Goal: Feedback & Contribution: Contribute content

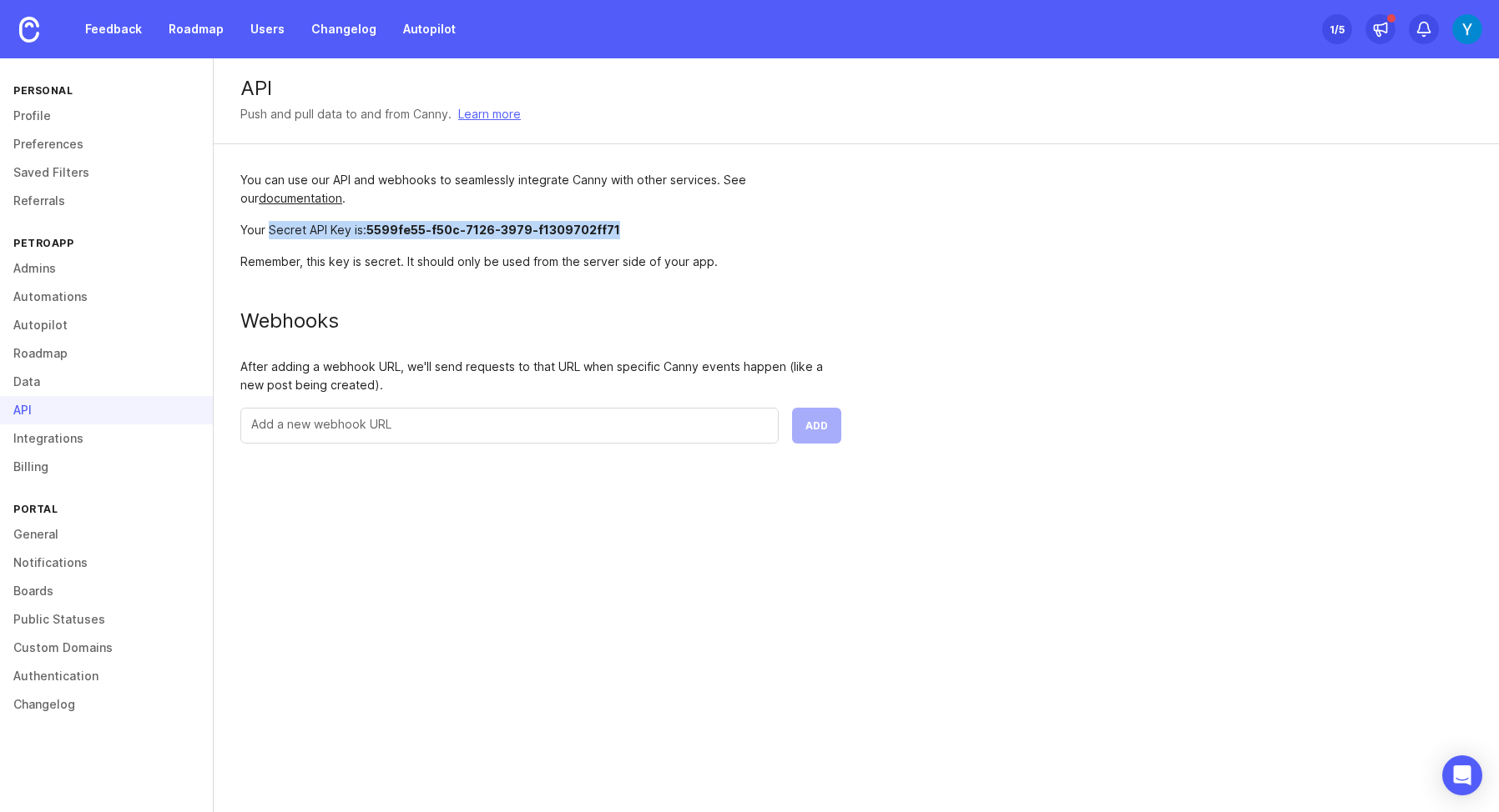
drag, startPoint x: 267, startPoint y: 231, endPoint x: 608, endPoint y: 230, distance: 341.0
click at [609, 231] on div "Your Secret API Key is: 5599fe55-f50c-7126-3979-f1309702ff71" at bounding box center [541, 229] width 601 height 18
copy div "Secret API Key is: 5599fe55-f50c-7126-3979-f1309702ff71"
click at [434, 284] on div "You can use our API and webhooks to seamlessly integrate Canny with other servi…" at bounding box center [541, 307] width 655 height 326
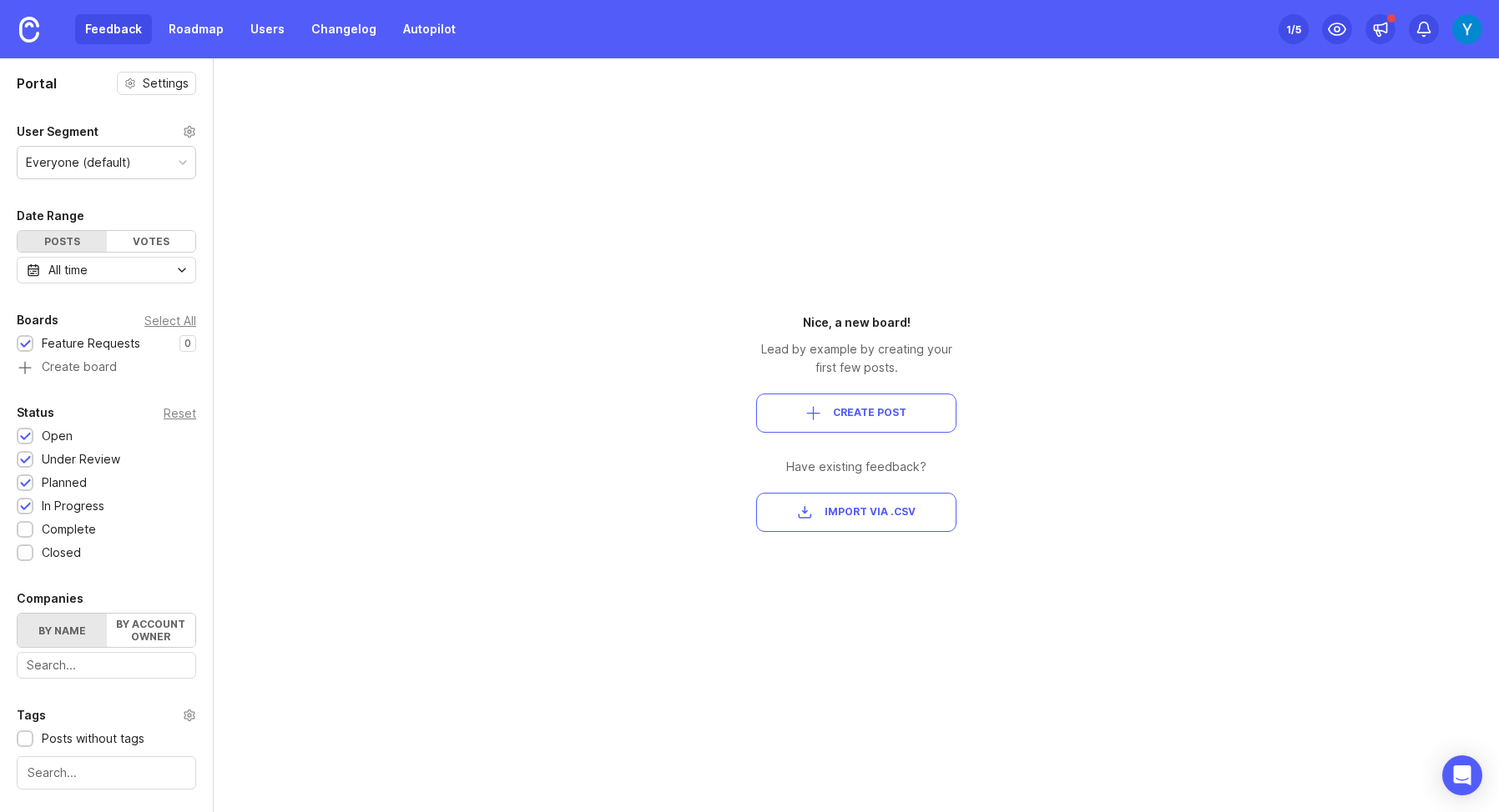
click at [817, 413] on div "button" at bounding box center [813, 413] width 14 height 14
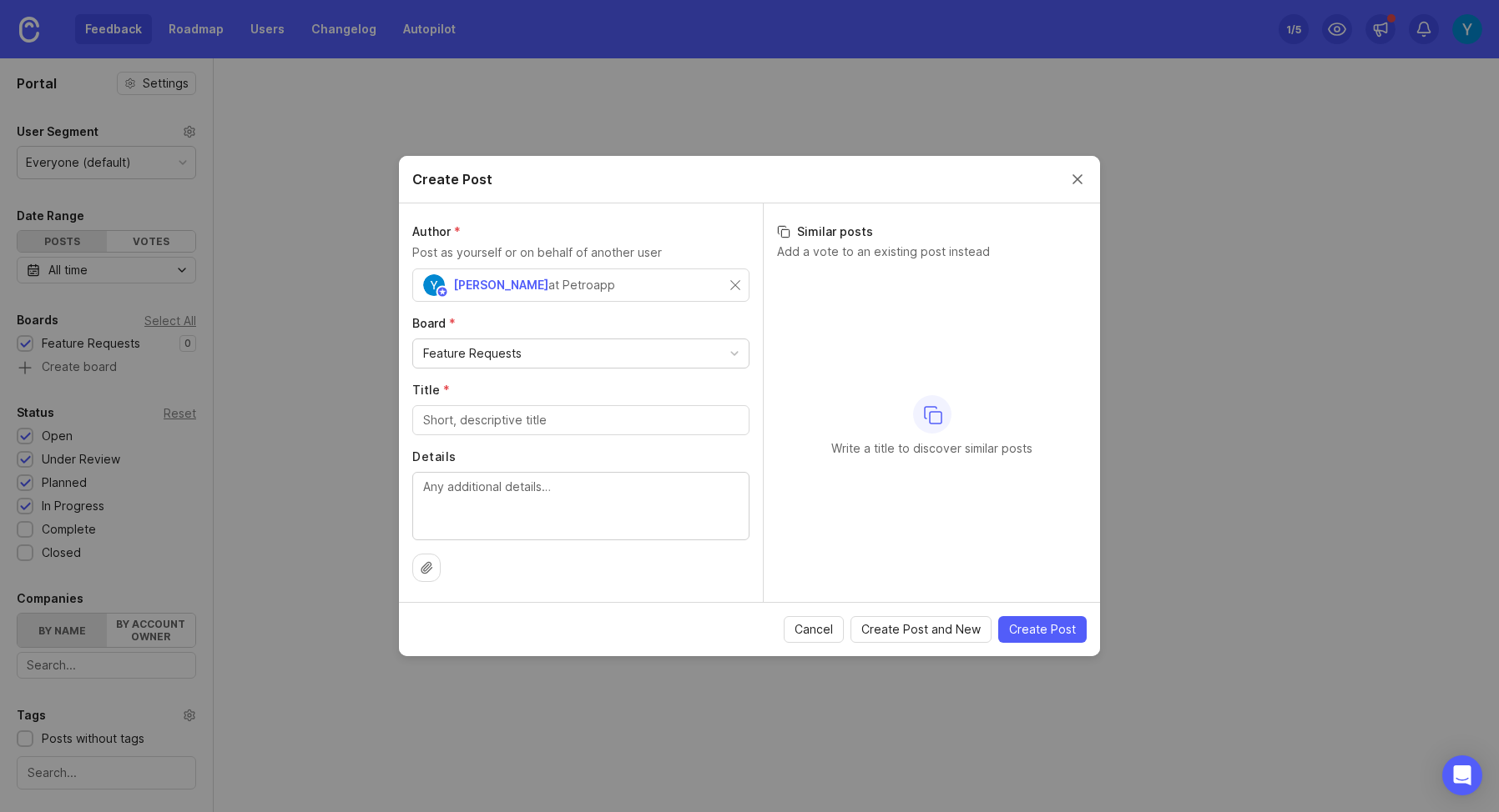
click at [736, 352] on div at bounding box center [735, 353] width 9 height 9
click at [545, 415] on input "Title *" at bounding box center [581, 420] width 316 height 18
type input "test"
click at [553, 495] on textarea "Details" at bounding box center [581, 505] width 316 height 55
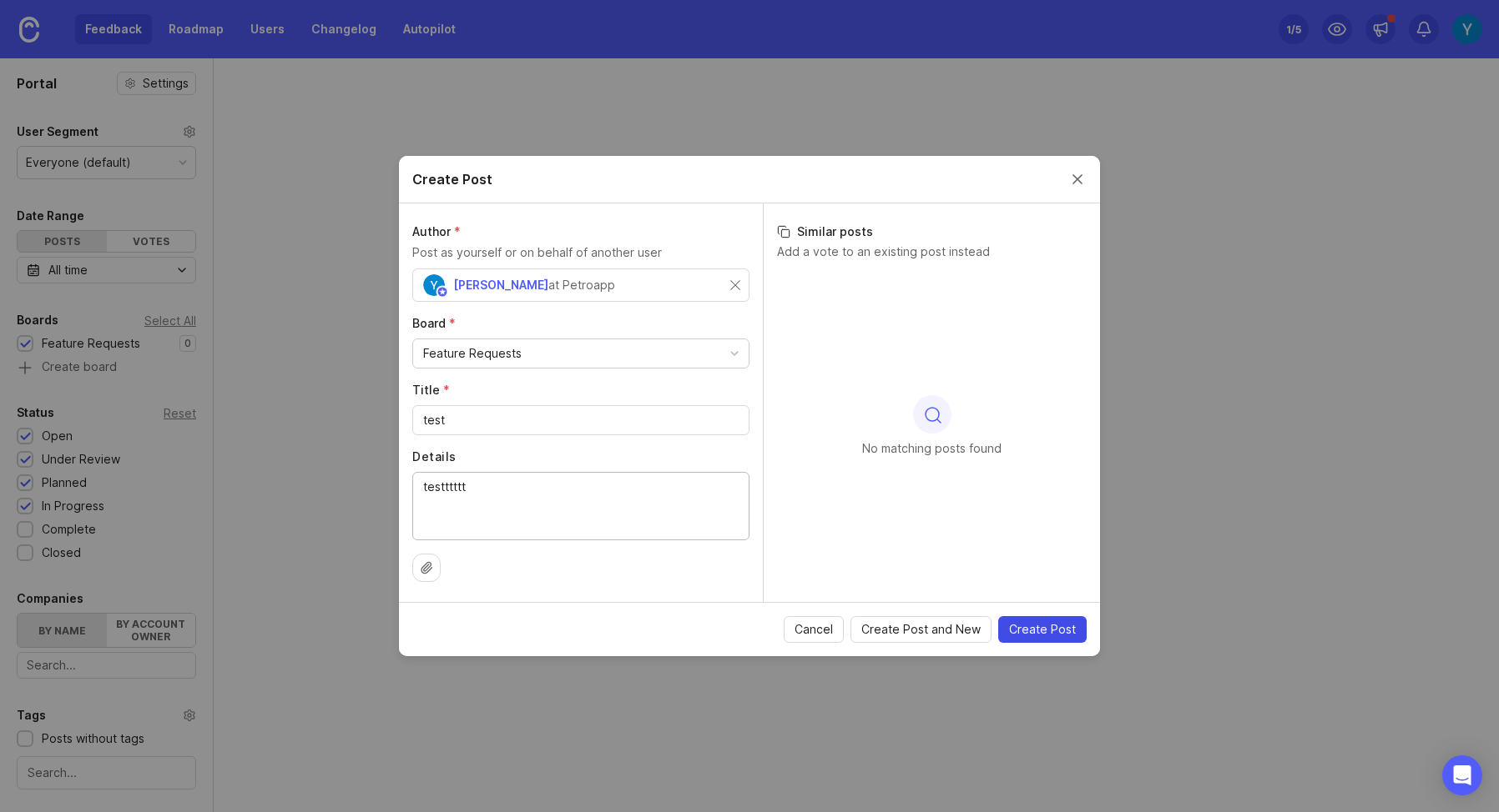
type textarea "testttttt"
click at [1053, 629] on span "Create Post" at bounding box center [1042, 629] width 66 height 16
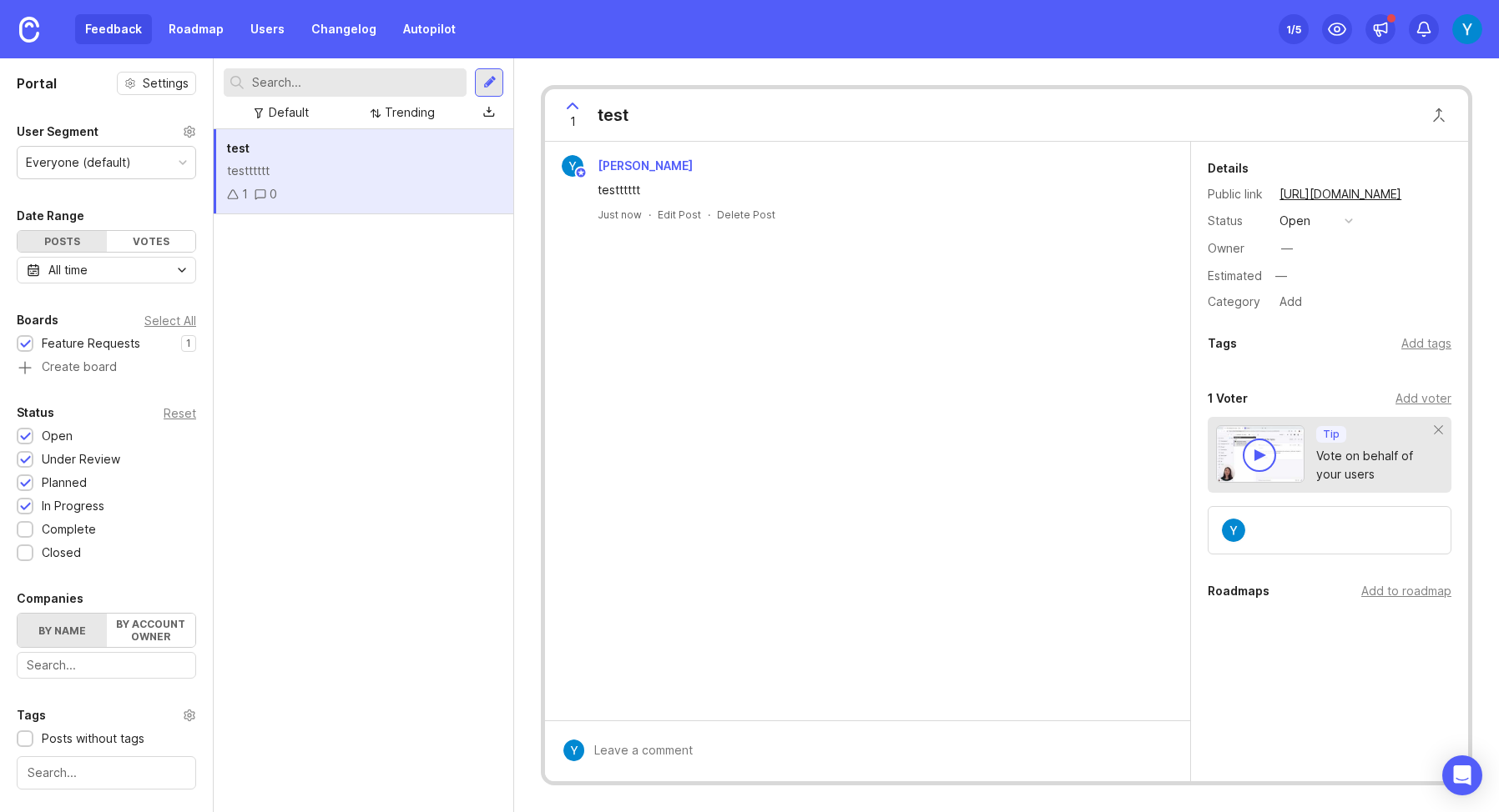
click at [451, 328] on div "test testttttt 1 0" at bounding box center [363, 471] width 299 height 683
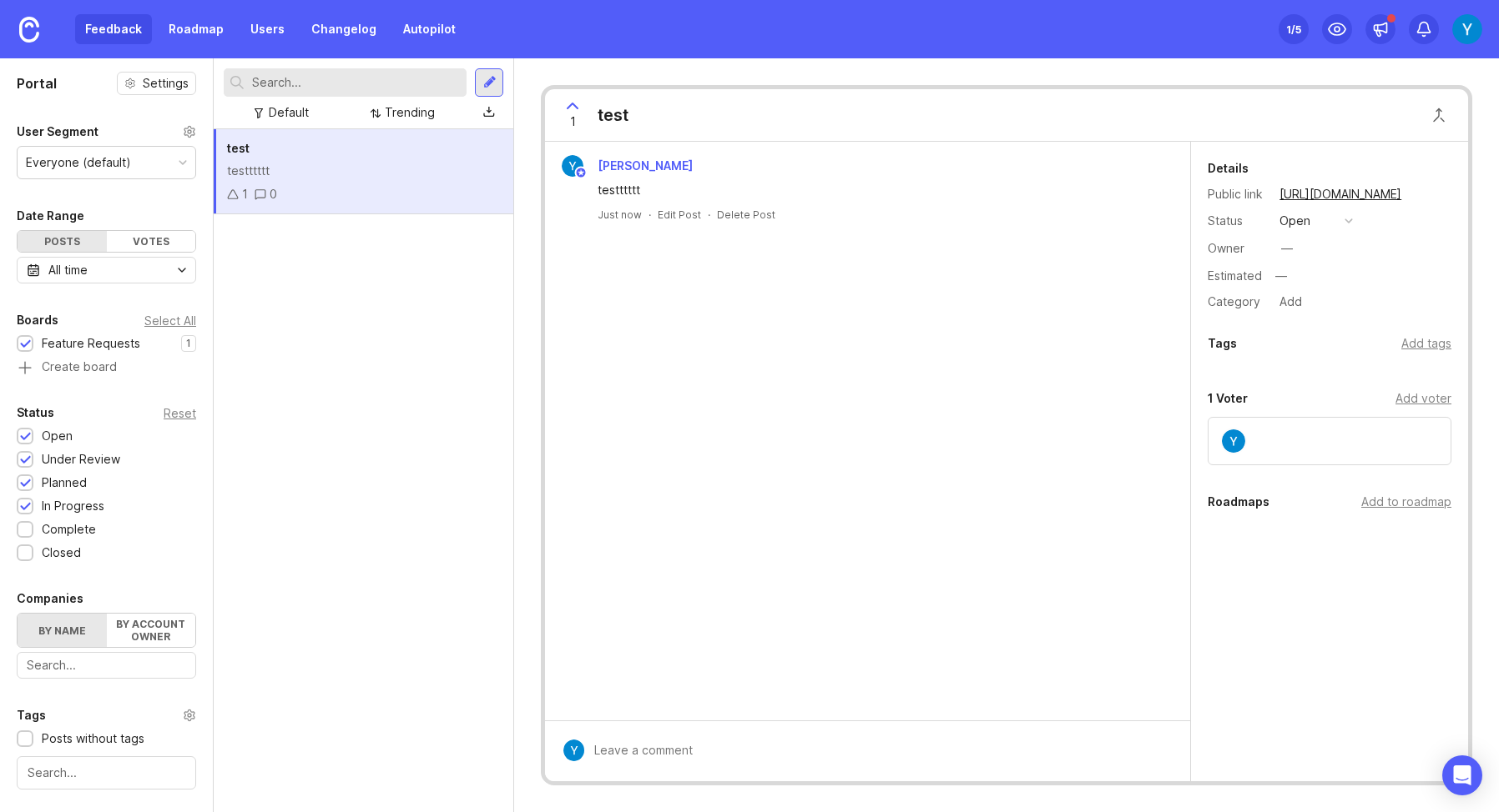
click at [493, 451] on div "test testttttt 1 0" at bounding box center [363, 471] width 299 height 683
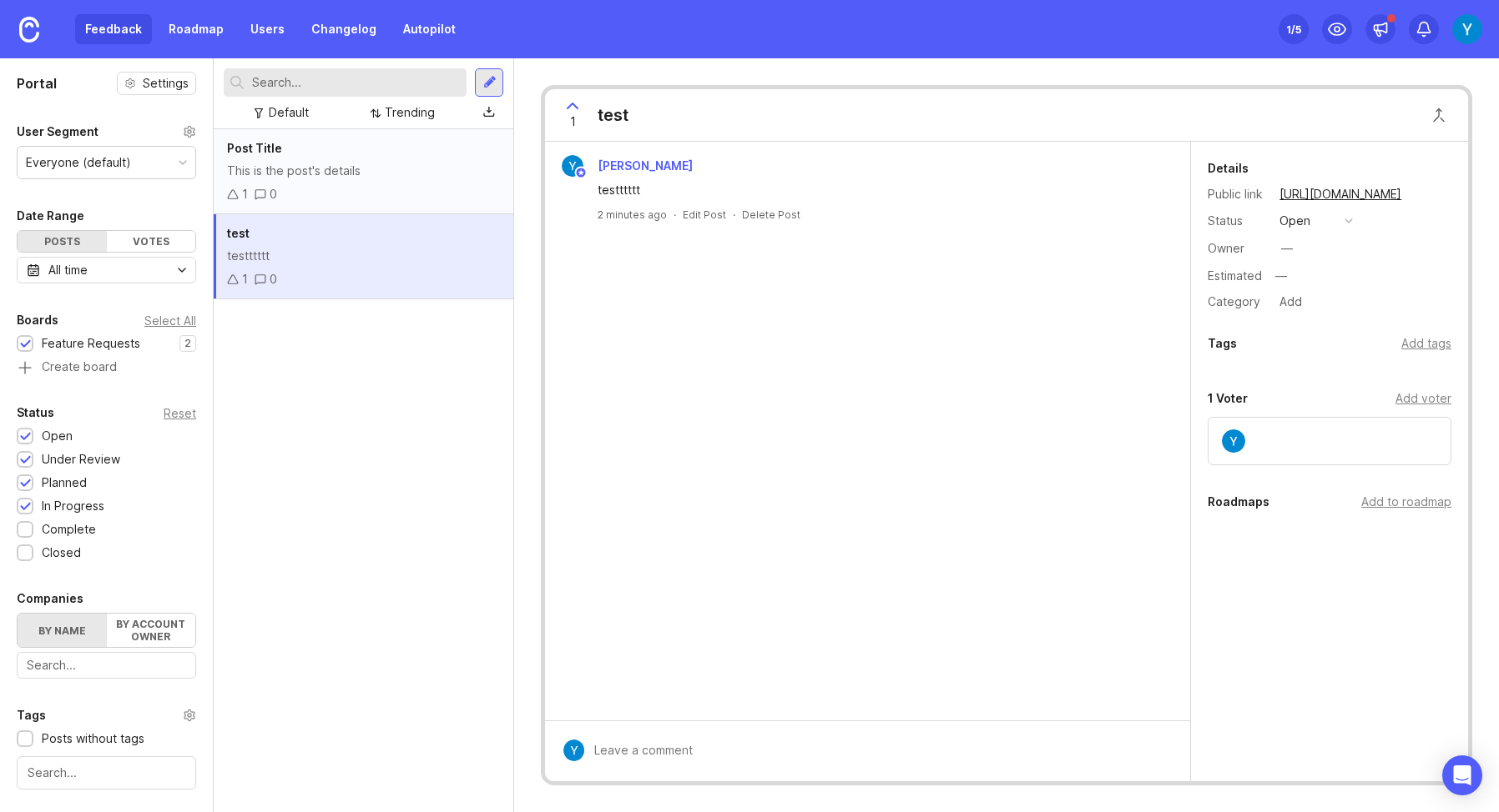
click at [319, 158] on div "Post Title This is the post's details 1 0" at bounding box center [363, 172] width 299 height 85
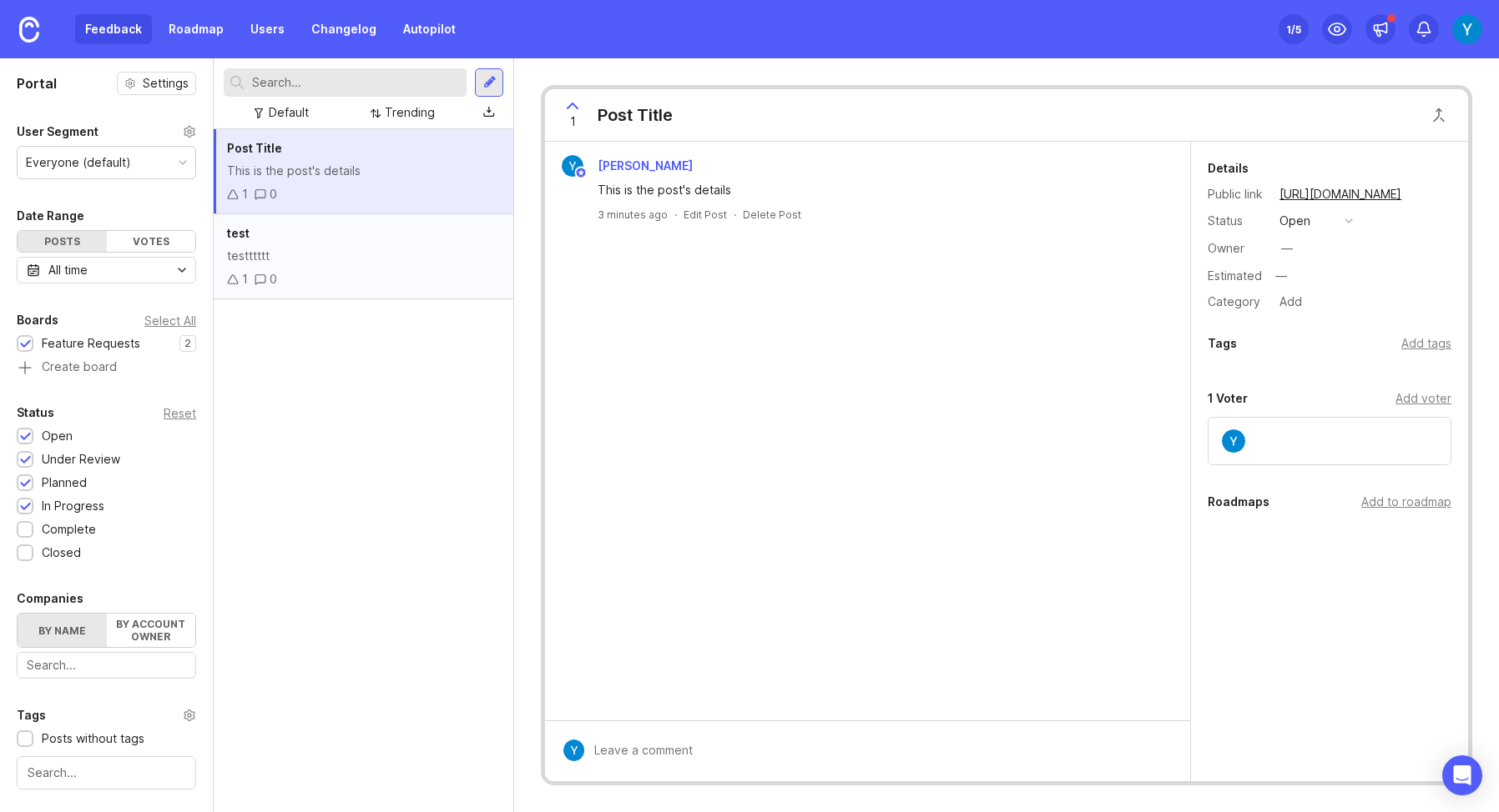
click at [322, 239] on div "test" at bounding box center [363, 233] width 273 height 18
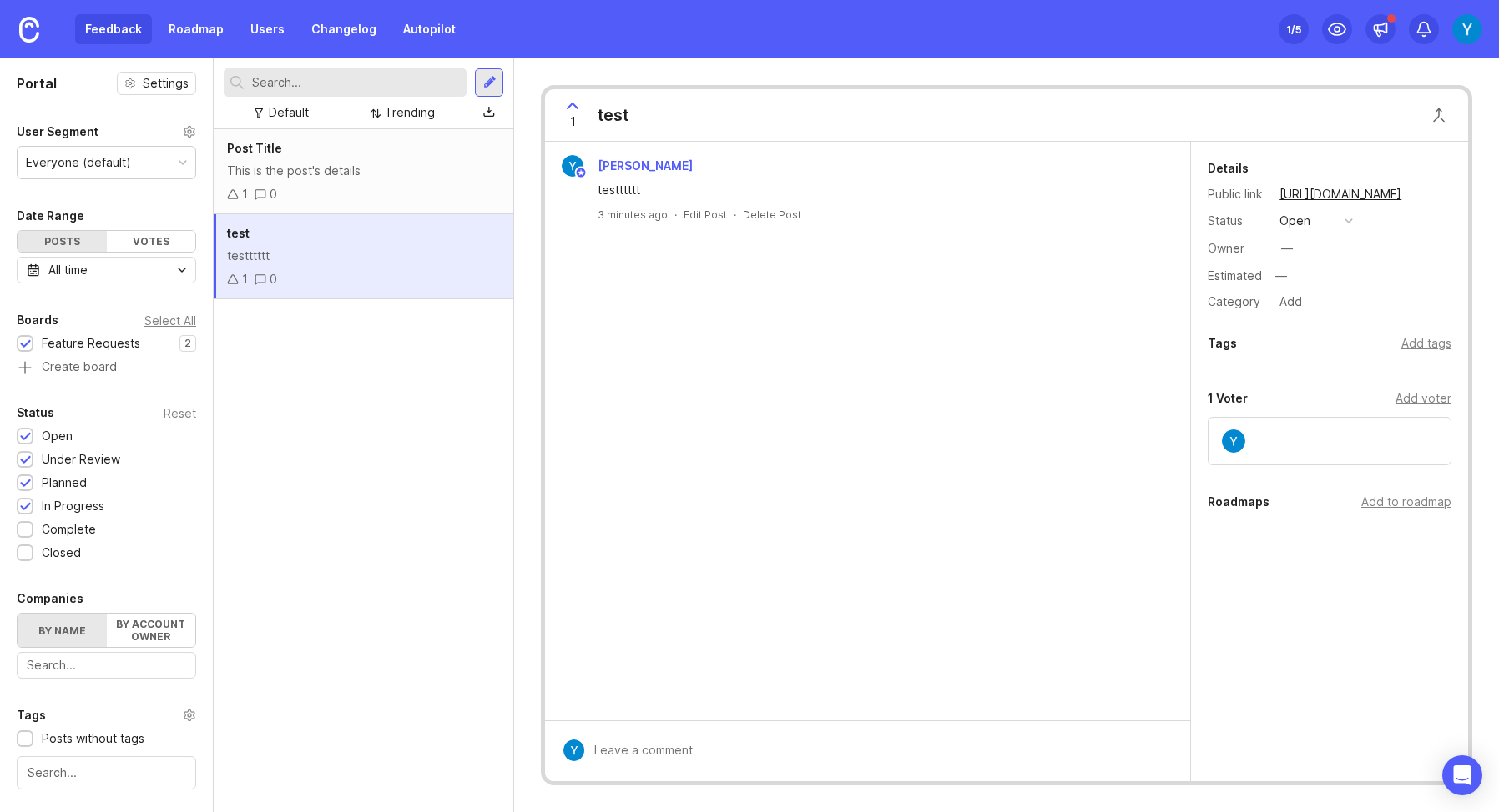
click at [59, 628] on label "By name" at bounding box center [62, 630] width 90 height 34
click at [17, 614] on input "By name" at bounding box center [17, 614] width 0 height 0
click at [154, 633] on label "By account owner" at bounding box center [152, 630] width 90 height 34
click at [17, 614] on input "By account owner" at bounding box center [17, 614] width 0 height 0
click at [51, 632] on label "By name" at bounding box center [62, 630] width 90 height 34
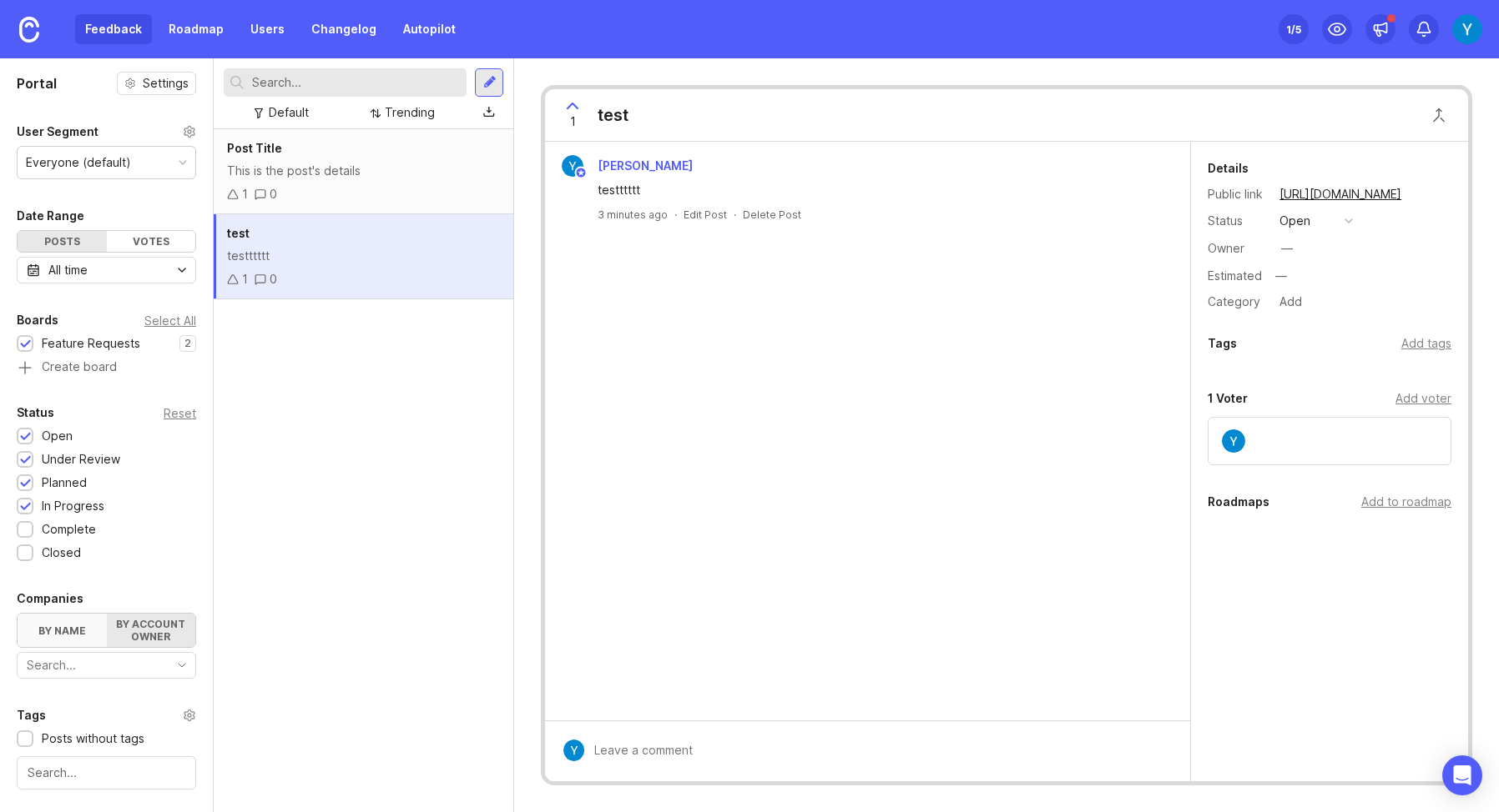
click at [17, 614] on input "By name" at bounding box center [17, 614] width 0 height 0
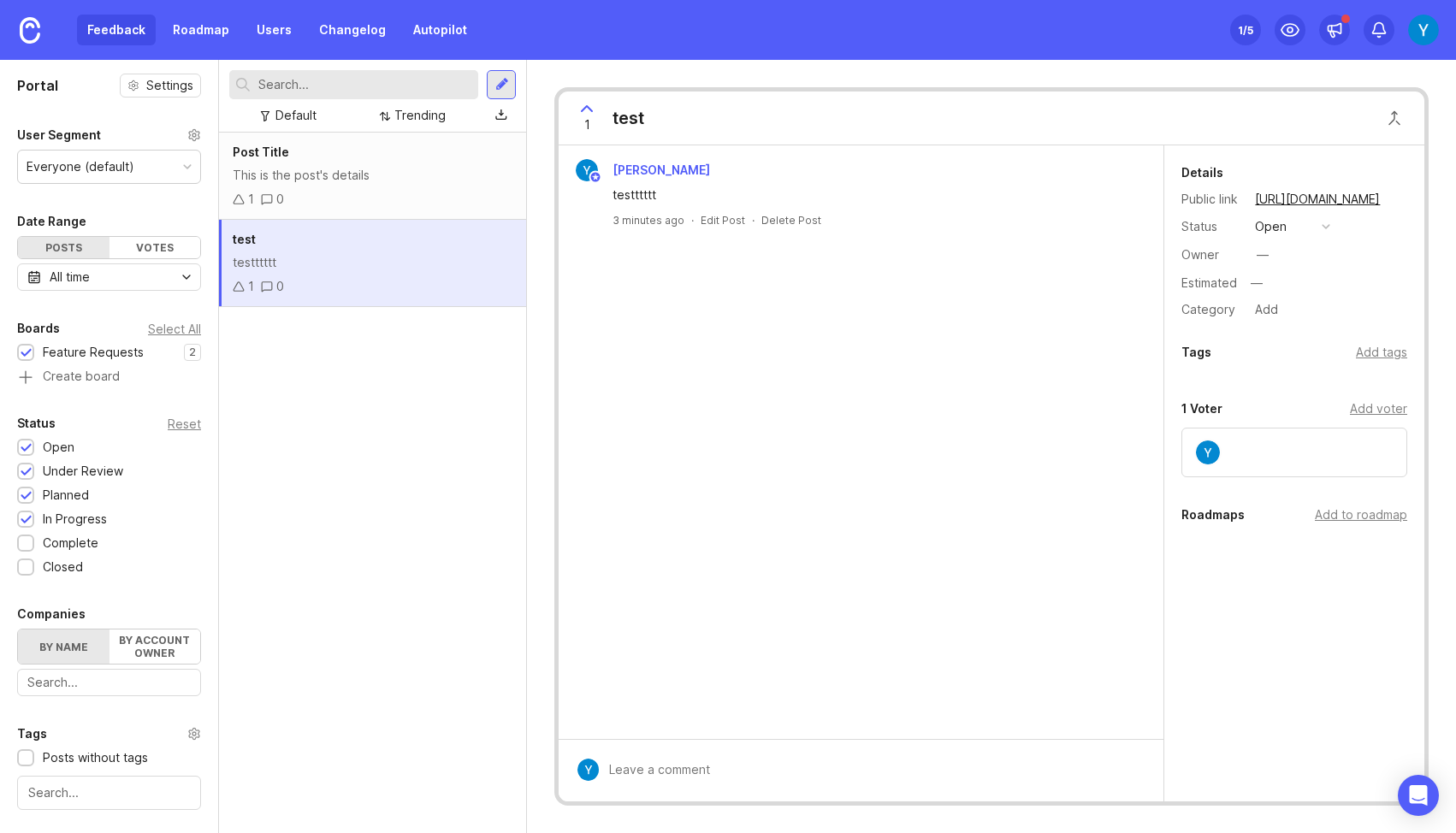
click at [542, 82] on div "1 test Yomna ELSheikh testttttt 3 minutes ago · Edit Post · Delete Post Details…" at bounding box center [991, 447] width 929 height 774
click at [255, 33] on link "Users" at bounding box center [274, 29] width 56 height 31
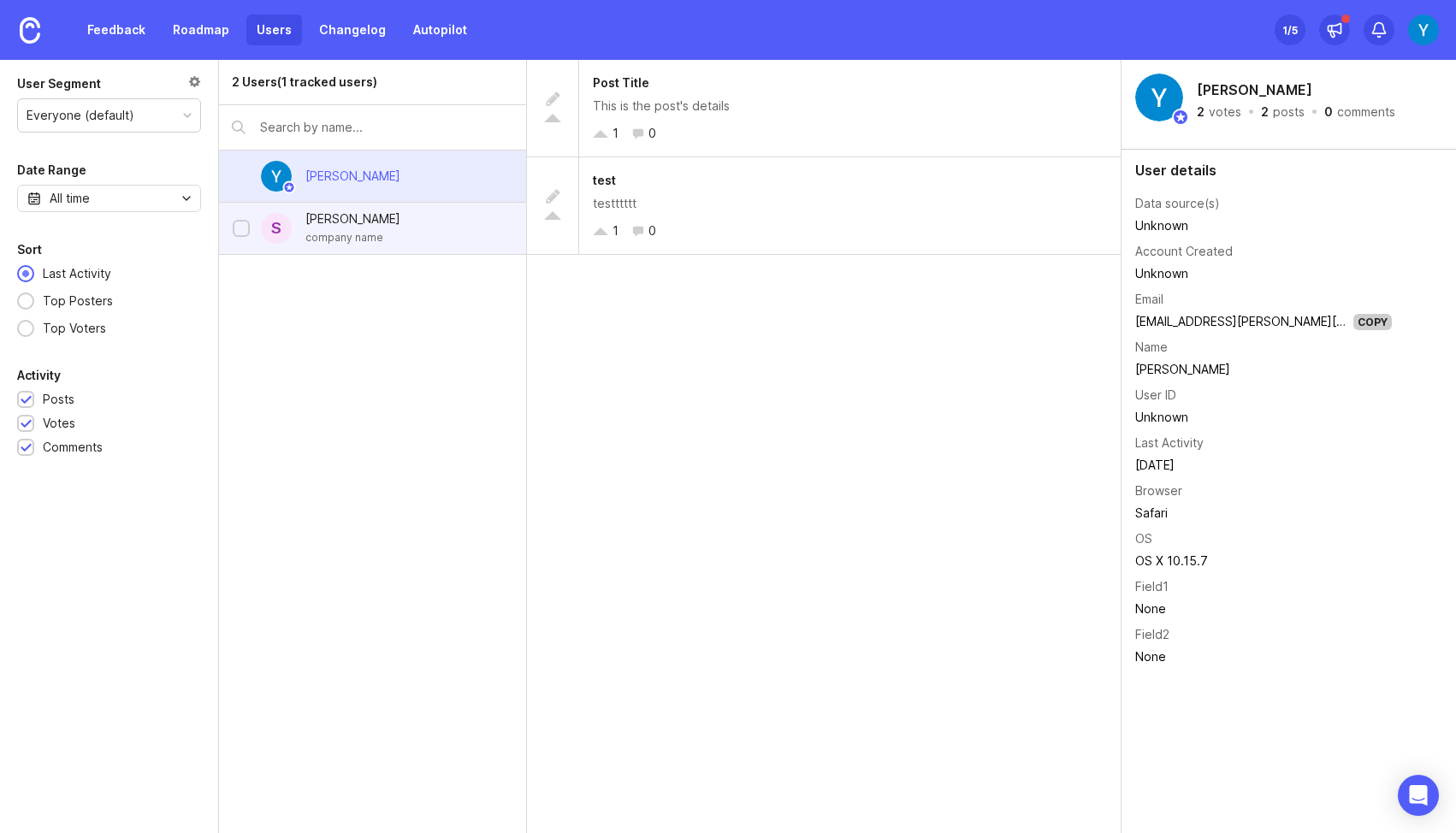
click at [340, 222] on div "Sally Doe" at bounding box center [352, 218] width 95 height 19
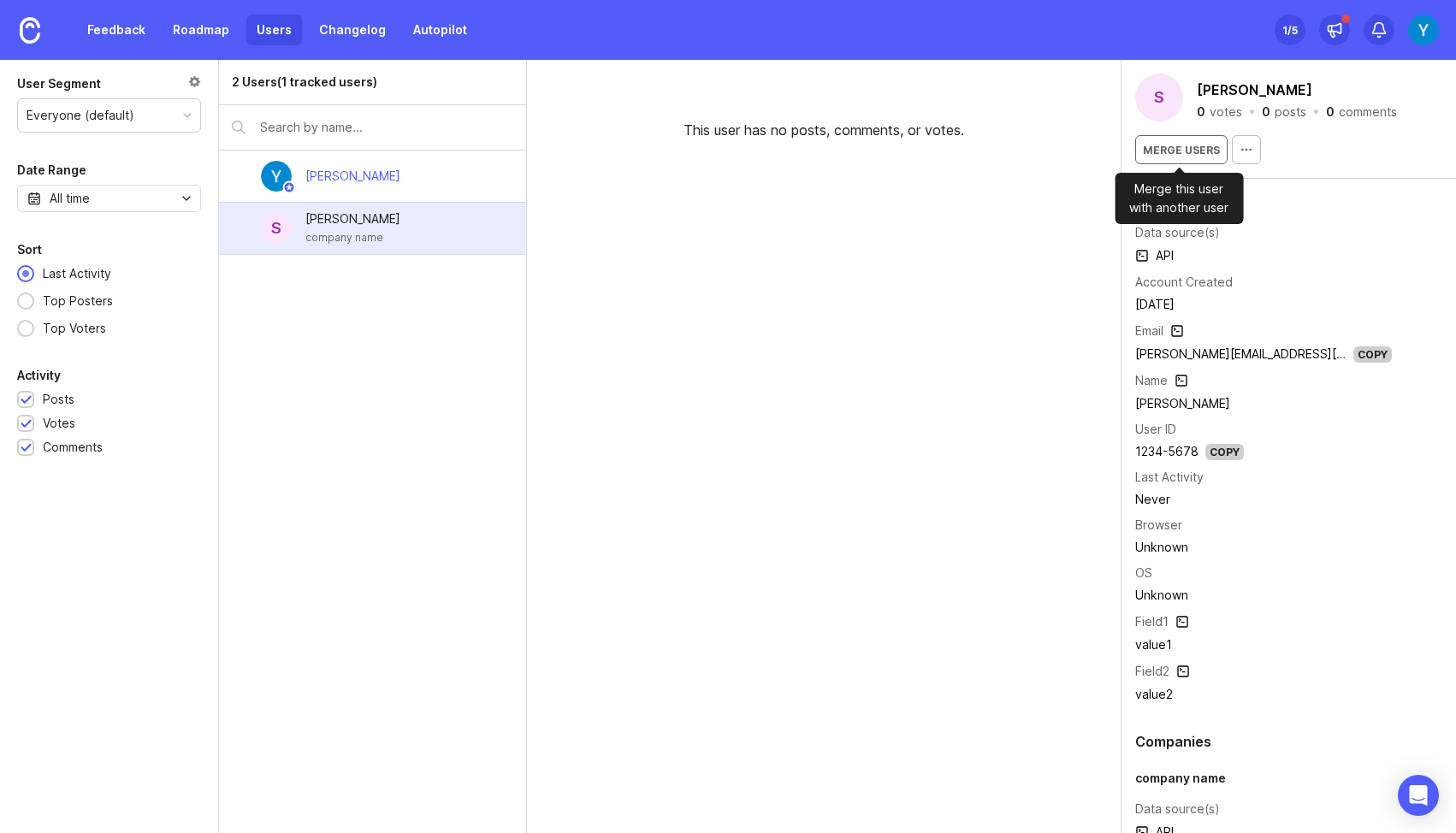
click at [1183, 147] on span "Merge users" at bounding box center [1181, 150] width 77 height 13
click at [1231, 149] on button "button" at bounding box center [1246, 149] width 29 height 29
click at [984, 235] on div "This user has no posts, comments, or votes." at bounding box center [824, 447] width 594 height 774
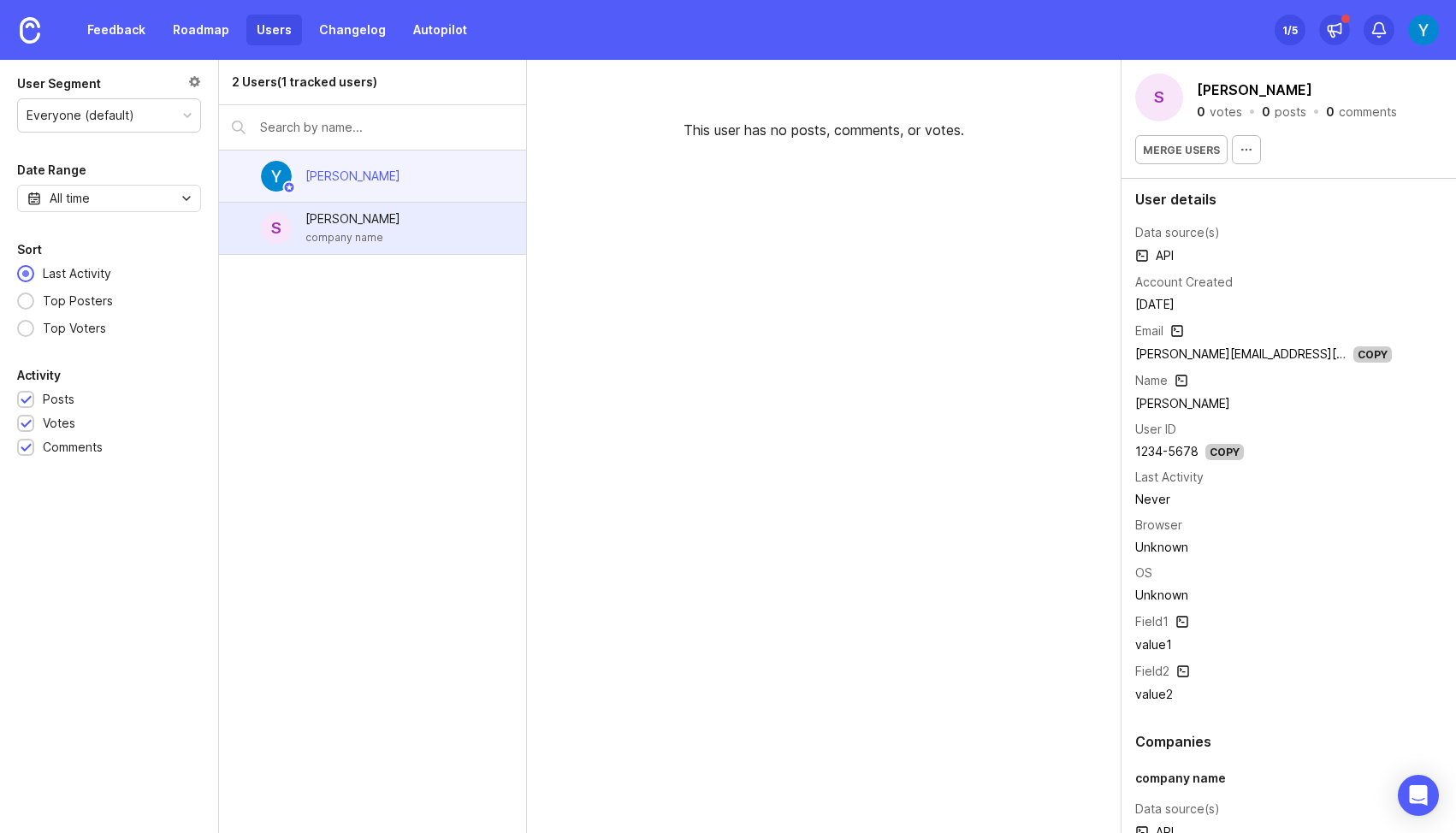
click at [349, 197] on div "[PERSON_NAME]" at bounding box center [372, 176] width 307 height 52
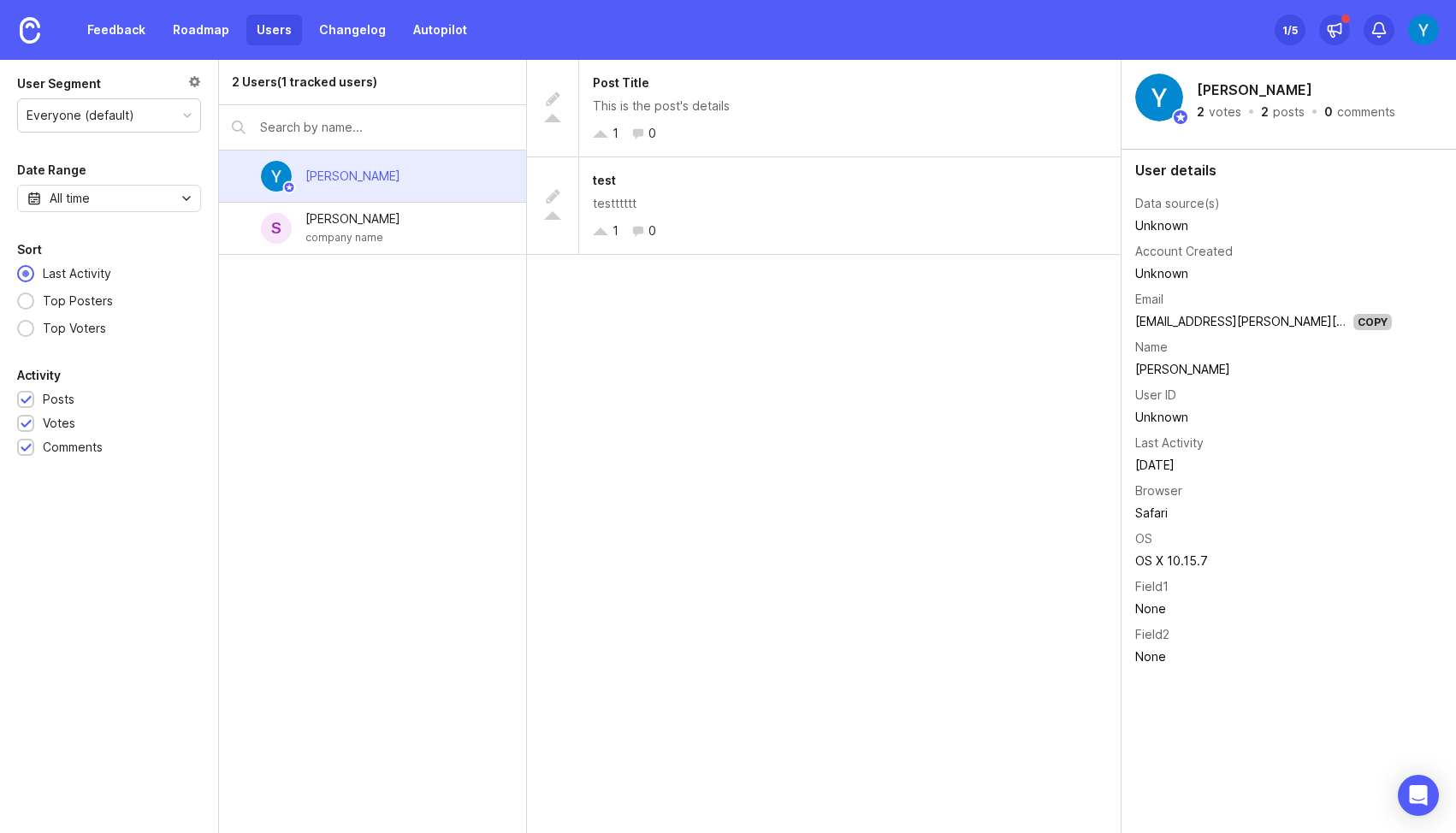
click at [185, 119] on div "Everyone (default)" at bounding box center [109, 115] width 182 height 33
click at [181, 110] on div "Everyone (default)" at bounding box center [109, 115] width 182 height 33
click at [332, 85] on div "2 Users (1 tracked users)" at bounding box center [304, 81] width 145 height 19
click at [316, 397] on div "2 Users (1 tracked users) Yomna ELSheikh S Sally Doe company name" at bounding box center [373, 447] width 308 height 774
click at [435, 26] on link "Autopilot" at bounding box center [440, 29] width 74 height 31
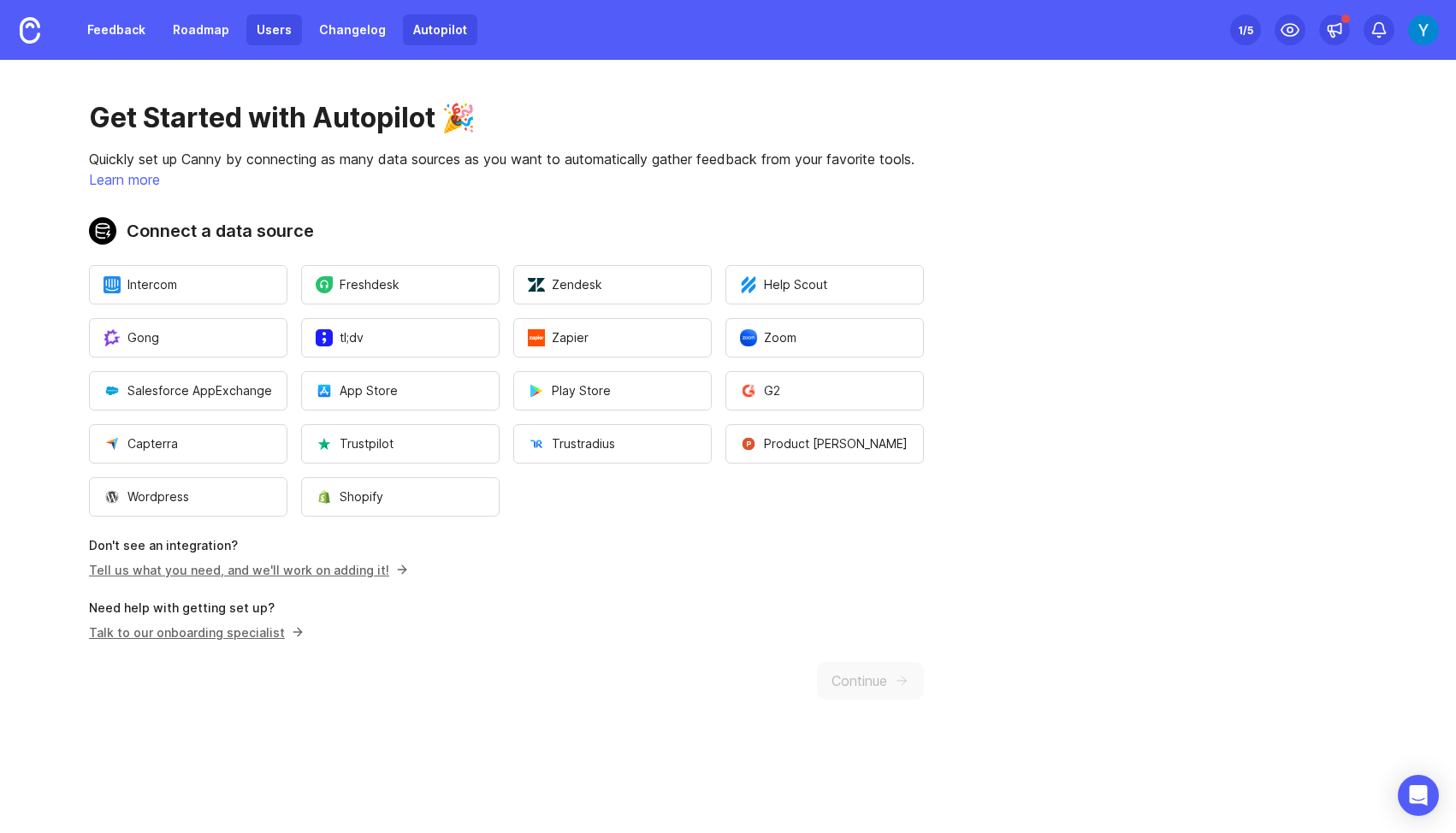
click at [273, 30] on link "Users" at bounding box center [274, 29] width 56 height 31
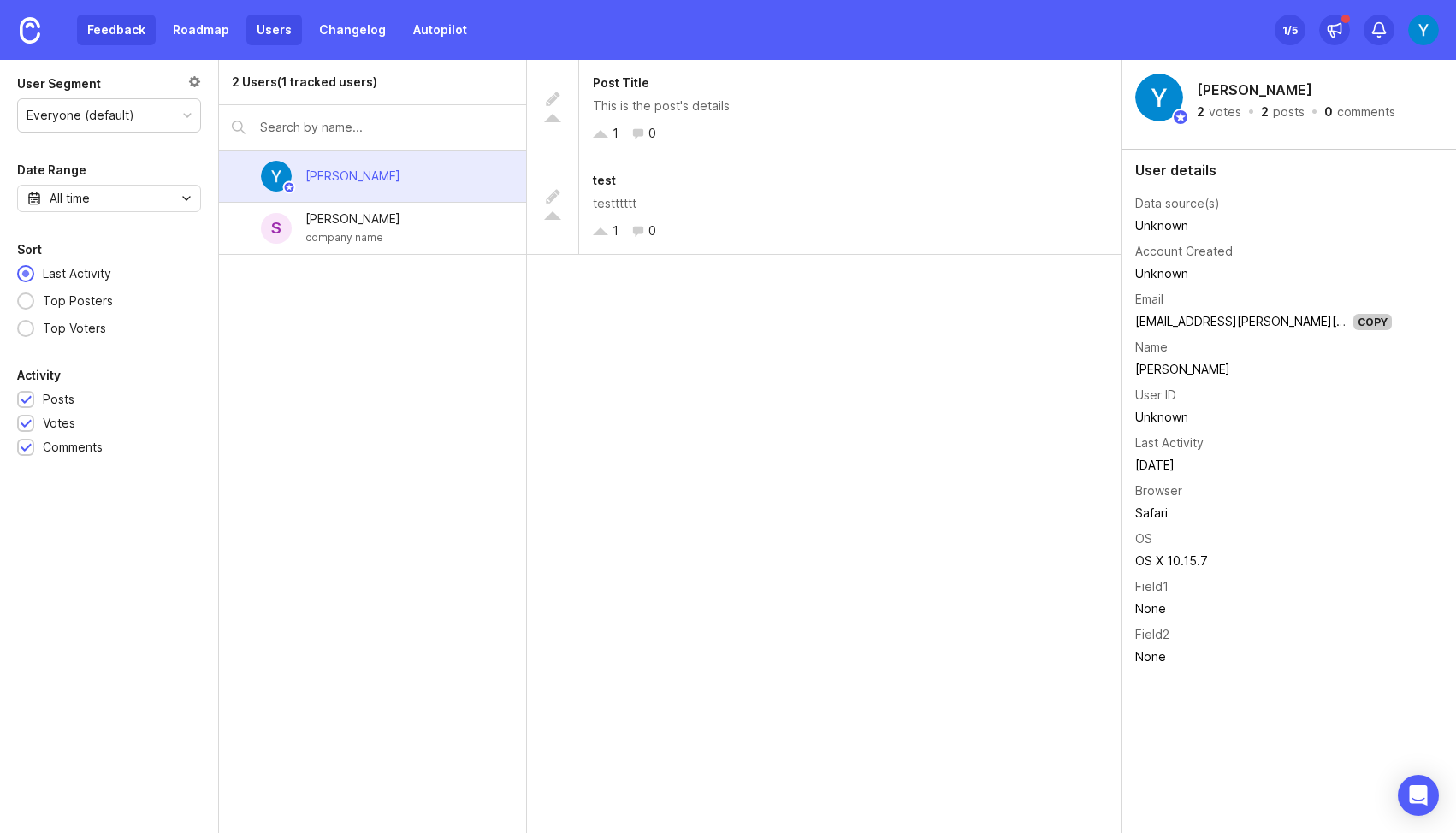
click at [110, 27] on link "Feedback" at bounding box center [116, 29] width 79 height 31
